Goal: Transaction & Acquisition: Purchase product/service

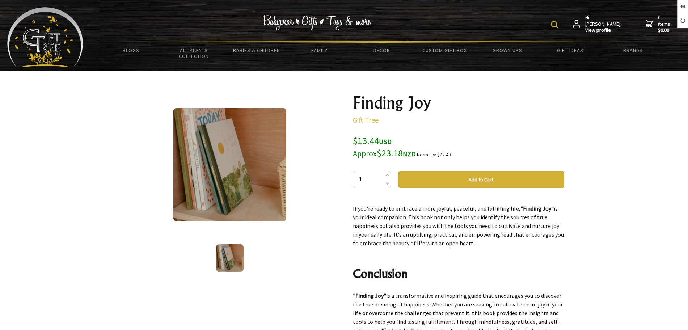
scroll to position [659, 0]
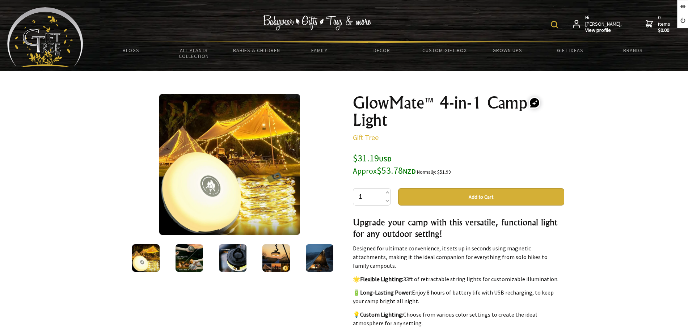
click at [242, 248] on img at bounding box center [232, 257] width 27 height 27
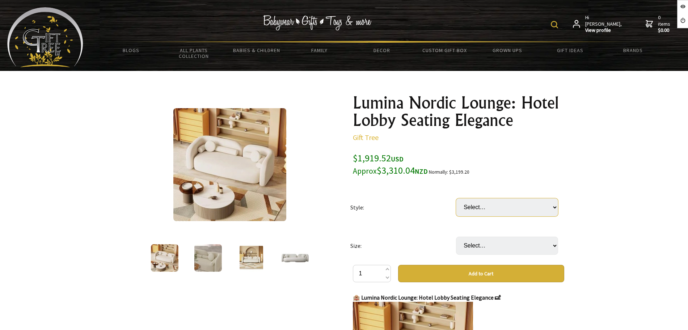
click at [486, 202] on select "Select… Sofa" at bounding box center [507, 207] width 102 height 18
select select "Sofa"
click at [456, 198] on select "Select… Sofa" at bounding box center [507, 207] width 102 height 18
click at [476, 241] on select "Select… 170cm 210cm" at bounding box center [507, 246] width 102 height 18
click at [439, 208] on td "Style:" at bounding box center [403, 207] width 106 height 38
